Goal: Task Accomplishment & Management: Use online tool/utility

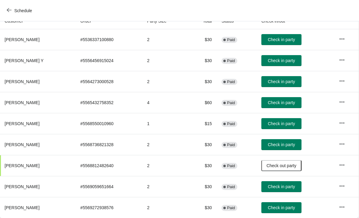
scroll to position [72, 0]
click at [289, 146] on span "Check in party" at bounding box center [281, 144] width 27 height 5
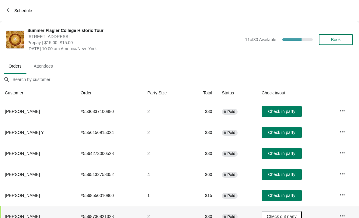
scroll to position [0, 0]
click at [337, 42] on button "Book" at bounding box center [336, 39] width 34 height 11
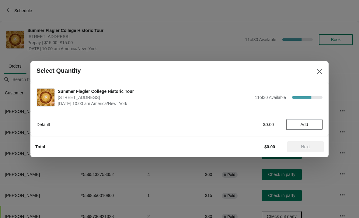
click at [301, 129] on button "Add" at bounding box center [304, 124] width 37 height 11
click at [315, 144] on span "Next" at bounding box center [305, 146] width 27 height 5
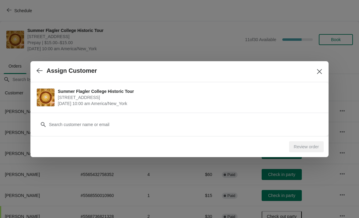
click at [191, 133] on div "Customer" at bounding box center [179, 124] width 298 height 23
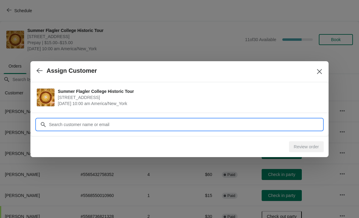
click at [194, 122] on input "Customer" at bounding box center [186, 124] width 274 height 11
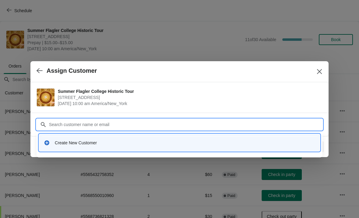
click at [64, 155] on div "Create New Customer" at bounding box center [180, 145] width 286 height 26
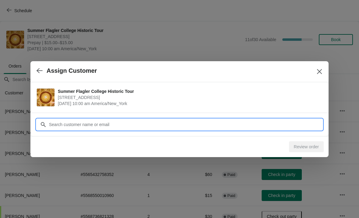
click at [59, 122] on input "Customer" at bounding box center [186, 124] width 274 height 11
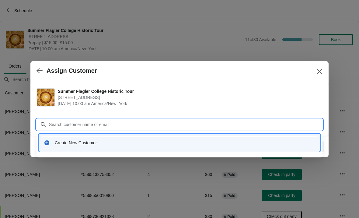
click at [58, 143] on div "Create New Customer" at bounding box center [185, 143] width 261 height 6
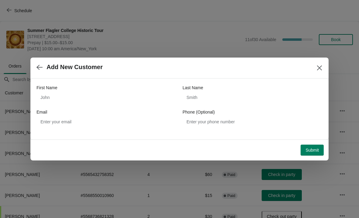
click at [49, 86] on label "First Name" at bounding box center [47, 88] width 21 height 6
click at [49, 92] on input "First Name" at bounding box center [107, 97] width 140 height 11
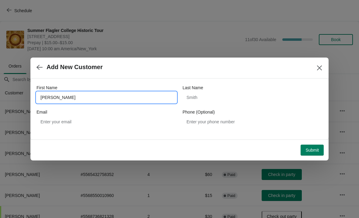
type input "[PERSON_NAME]"
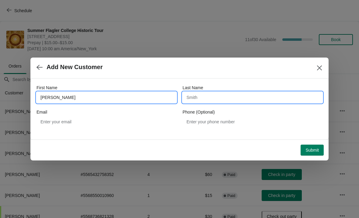
click at [202, 97] on input "Last Name" at bounding box center [253, 97] width 140 height 11
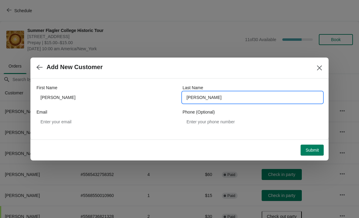
type input "[PERSON_NAME]"
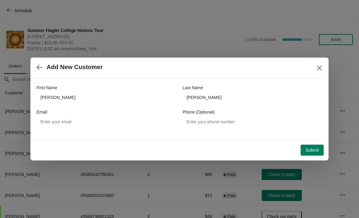
click at [317, 143] on div "Submit" at bounding box center [178, 148] width 291 height 13
click at [311, 154] on button "Submit" at bounding box center [312, 150] width 23 height 11
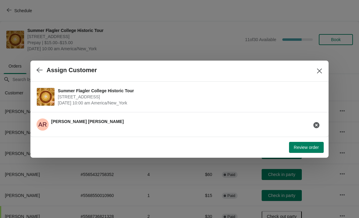
click at [312, 148] on span "Review order" at bounding box center [306, 147] width 25 height 5
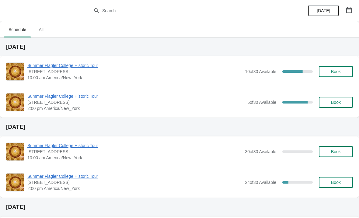
click at [43, 68] on span "Summer Flagler College Historic Tour" at bounding box center [134, 65] width 215 height 6
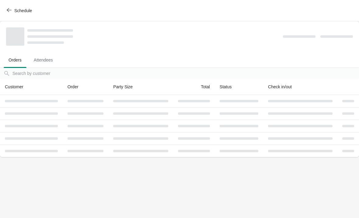
click at [43, 64] on span "Attendees" at bounding box center [43, 60] width 29 height 11
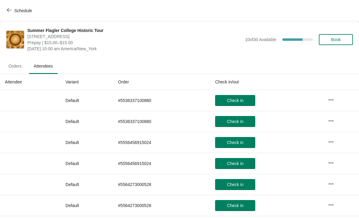
click at [16, 65] on span "Orders" at bounding box center [15, 66] width 23 height 11
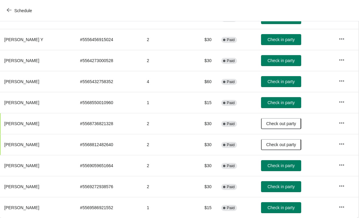
scroll to position [93, 0]
click at [289, 210] on span "Check in party" at bounding box center [281, 207] width 27 height 5
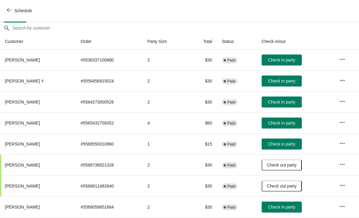
scroll to position [51, 0]
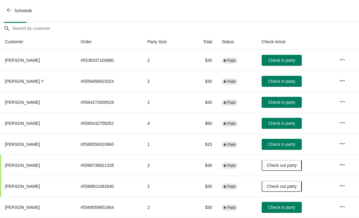
click at [284, 62] on span "Check in party" at bounding box center [281, 60] width 27 height 5
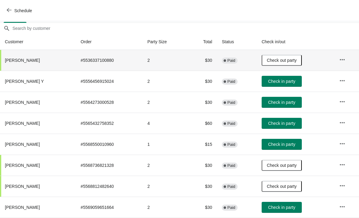
click at [24, 8] on span "Schedule" at bounding box center [23, 10] width 18 height 5
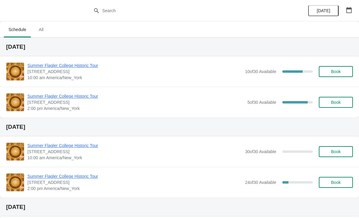
click at [68, 65] on span "Summer Flagler College Historic Tour" at bounding box center [134, 65] width 215 height 6
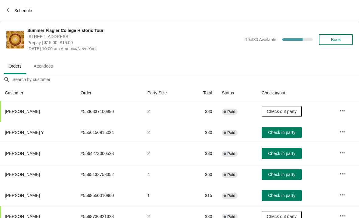
click at [88, 68] on ul "Orders Attendees" at bounding box center [179, 66] width 354 height 16
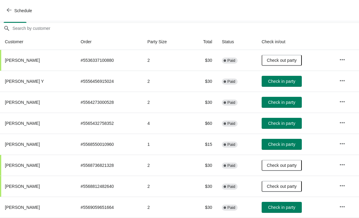
scroll to position [53, 0]
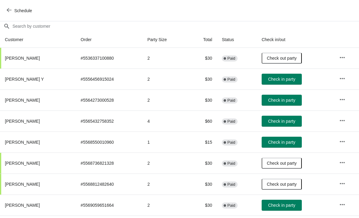
click at [280, 124] on span "Check in party" at bounding box center [281, 121] width 27 height 5
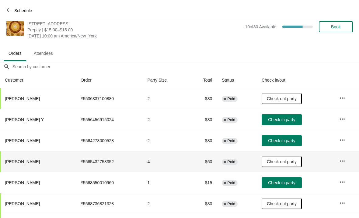
scroll to position [13, 0]
click at [20, 13] on button "Schedule" at bounding box center [20, 10] width 34 height 11
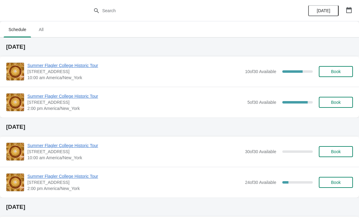
click at [51, 63] on span "Summer Flagler College Historic Tour" at bounding box center [134, 65] width 215 height 6
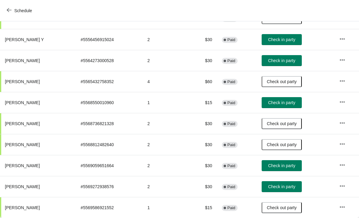
scroll to position [93, 0]
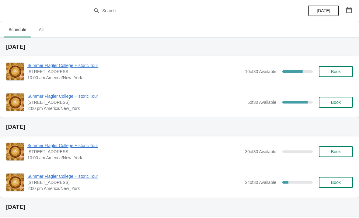
click at [45, 68] on span "Summer Flagler College Historic Tour" at bounding box center [134, 65] width 215 height 6
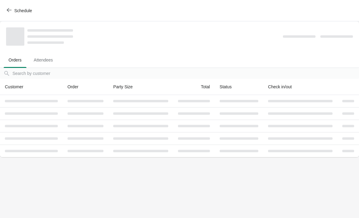
click at [23, 12] on span "Schedule" at bounding box center [23, 10] width 18 height 5
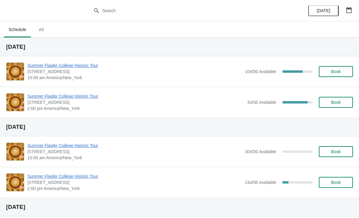
click at [48, 99] on span "Summer Flagler College Historic Tour" at bounding box center [135, 96] width 217 height 6
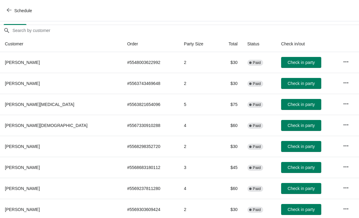
scroll to position [49, 0]
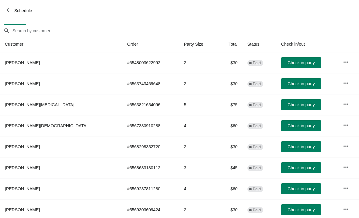
click at [13, 16] on button "Schedule" at bounding box center [20, 10] width 34 height 11
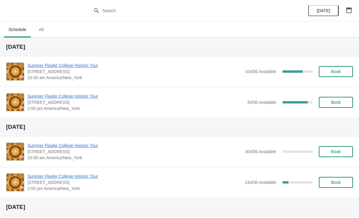
click at [41, 68] on span "Summer Flagler College Historic Tour" at bounding box center [134, 65] width 215 height 6
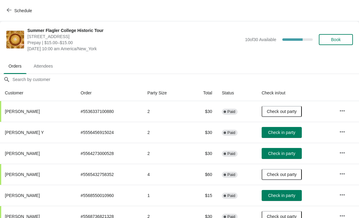
scroll to position [-7, -2]
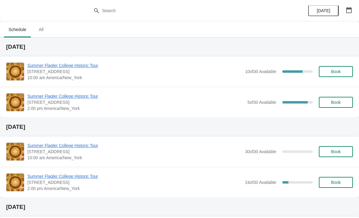
click at [47, 59] on div "Summer Flagler College Historic Tour 74 King Street, St. Augustine, FL, USA 10:…" at bounding box center [179, 71] width 359 height 30
click at [83, 66] on span "Summer Flagler College Historic Tour" at bounding box center [134, 65] width 215 height 6
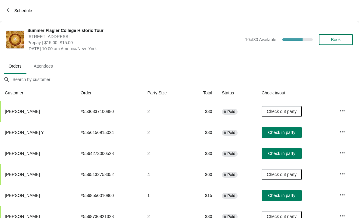
click at [278, 132] on span "Check in party" at bounding box center [281, 132] width 27 height 5
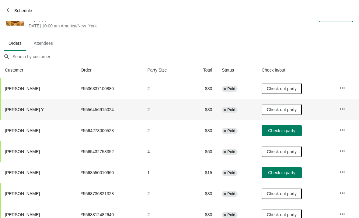
scroll to position [23, 0]
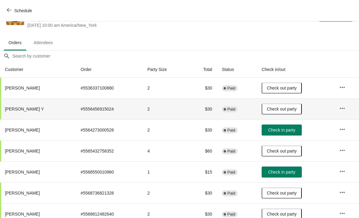
click at [287, 131] on span "Check in party" at bounding box center [281, 130] width 27 height 5
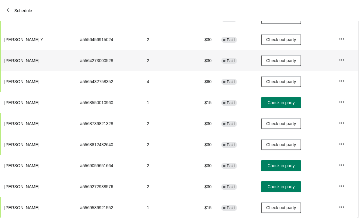
scroll to position [93, 0]
click at [281, 105] on span "Check in party" at bounding box center [281, 102] width 27 height 5
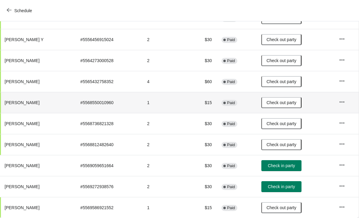
click at [292, 184] on span "Check in party" at bounding box center [281, 186] width 27 height 5
